Goal: Find specific page/section

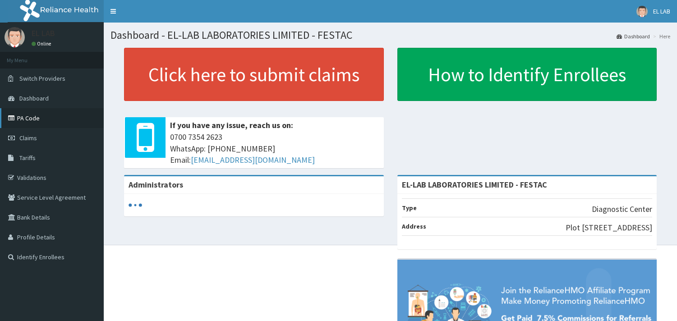
click at [48, 113] on link "PA Code" at bounding box center [52, 118] width 104 height 20
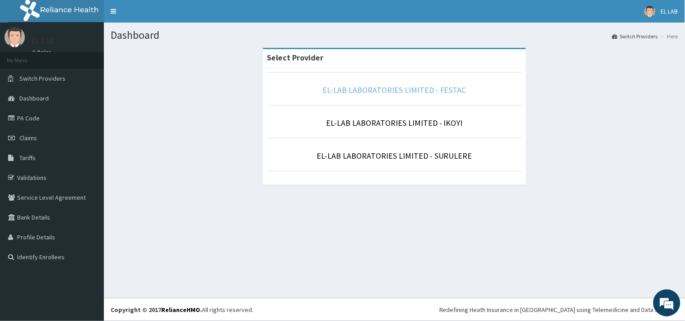
click at [337, 94] on link "EL-LAB LABORATORIES LIMITED - FESTAC" at bounding box center [394, 90] width 144 height 10
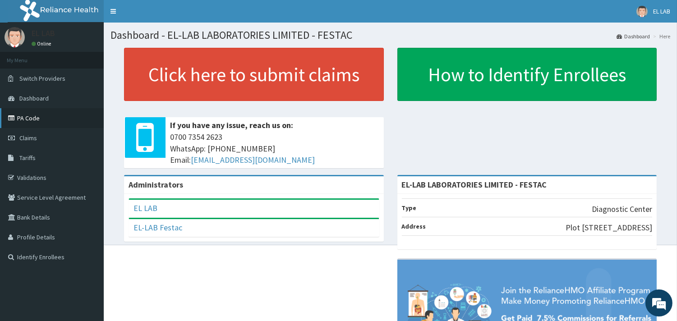
click at [37, 118] on link "PA Code" at bounding box center [52, 118] width 104 height 20
